Goal: Navigation & Orientation: Go to known website

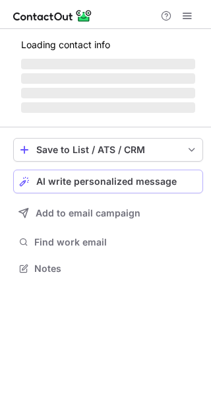
scroll to position [267, 211]
